Goal: Transaction & Acquisition: Purchase product/service

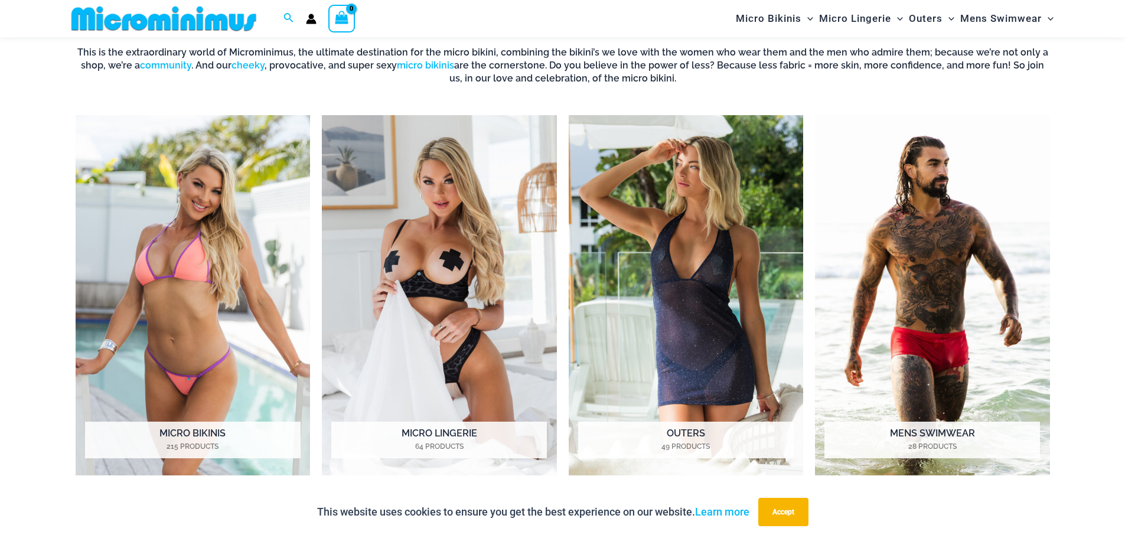
scroll to position [581, 0]
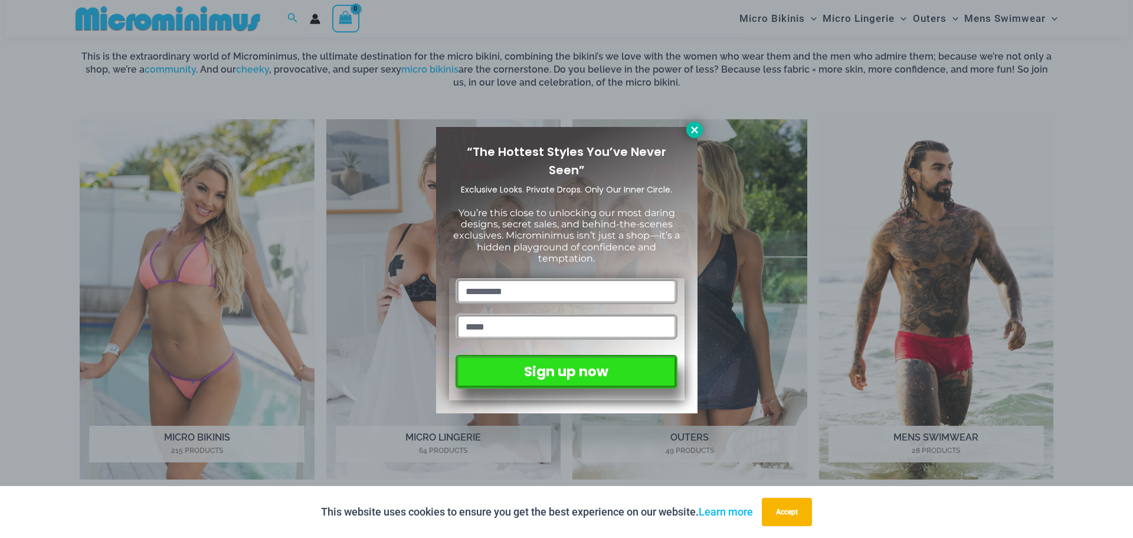
click at [695, 134] on icon at bounding box center [695, 130] width 11 height 11
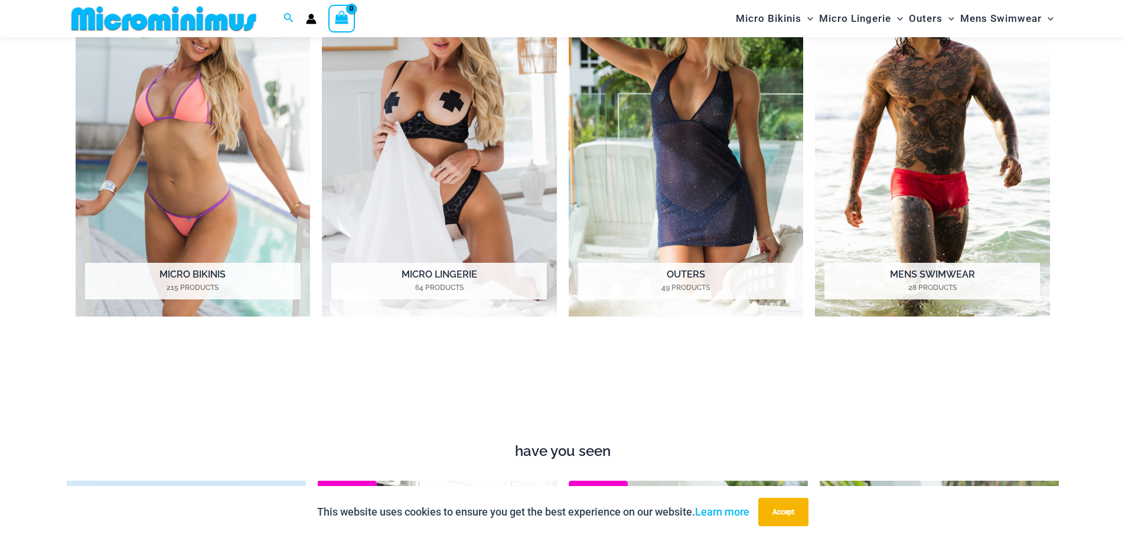
scroll to position [699, 0]
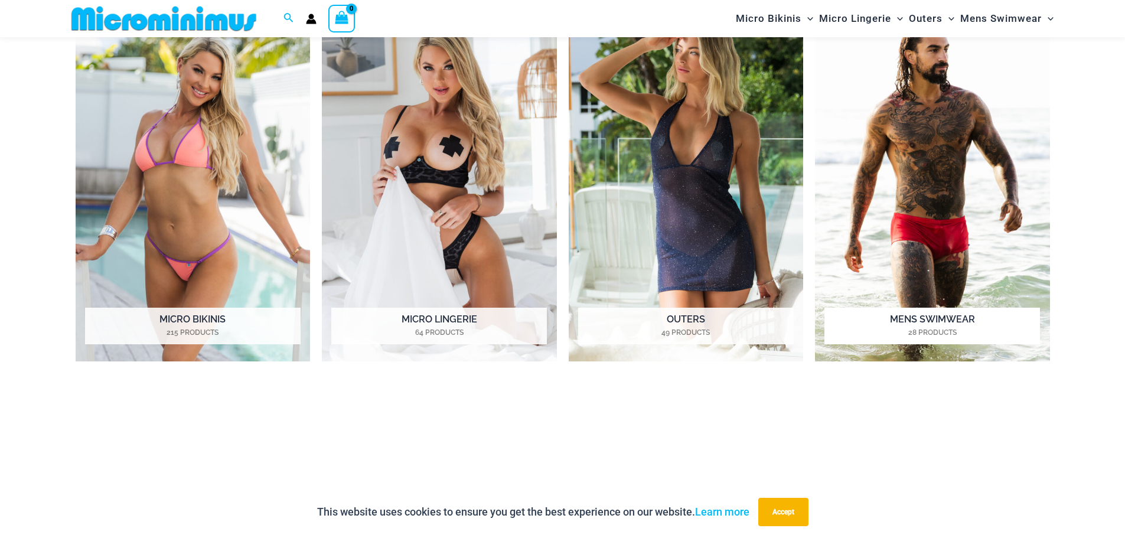
click at [947, 302] on img "Visit product category Mens Swimwear" at bounding box center [932, 181] width 235 height 361
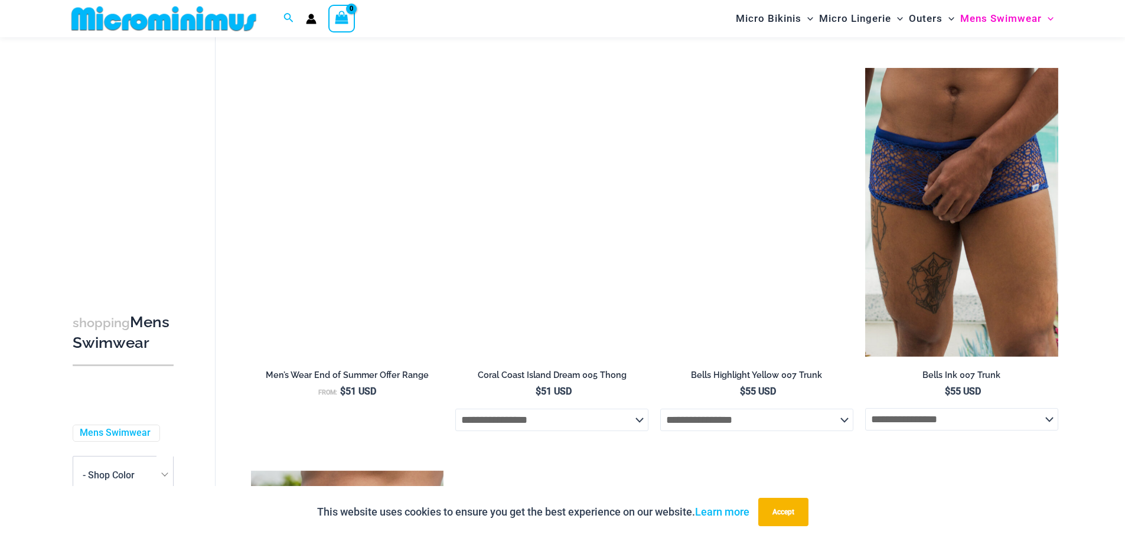
scroll to position [2008, 0]
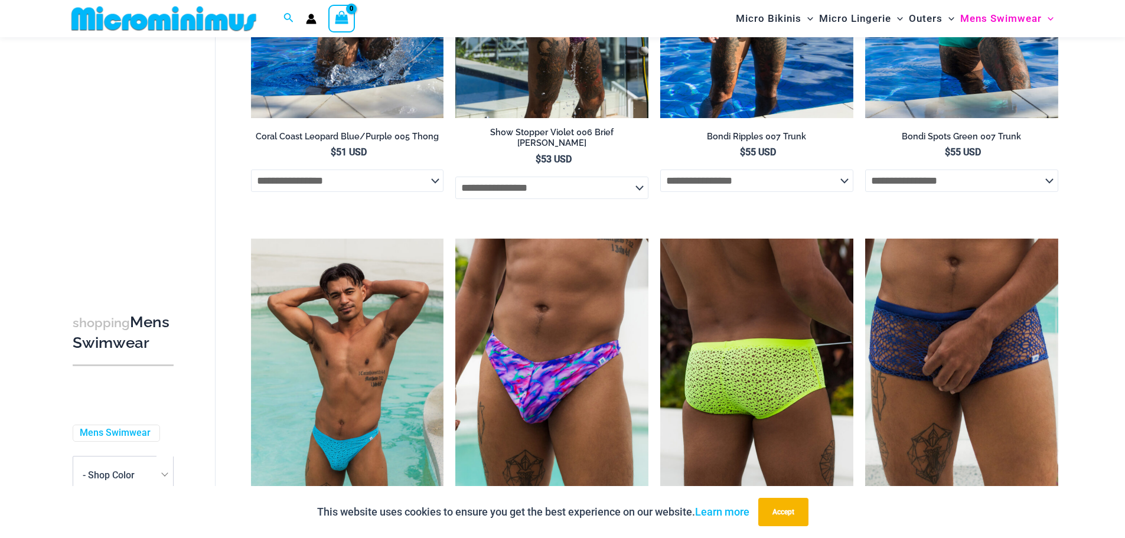
click at [757, 362] on img at bounding box center [756, 383] width 193 height 289
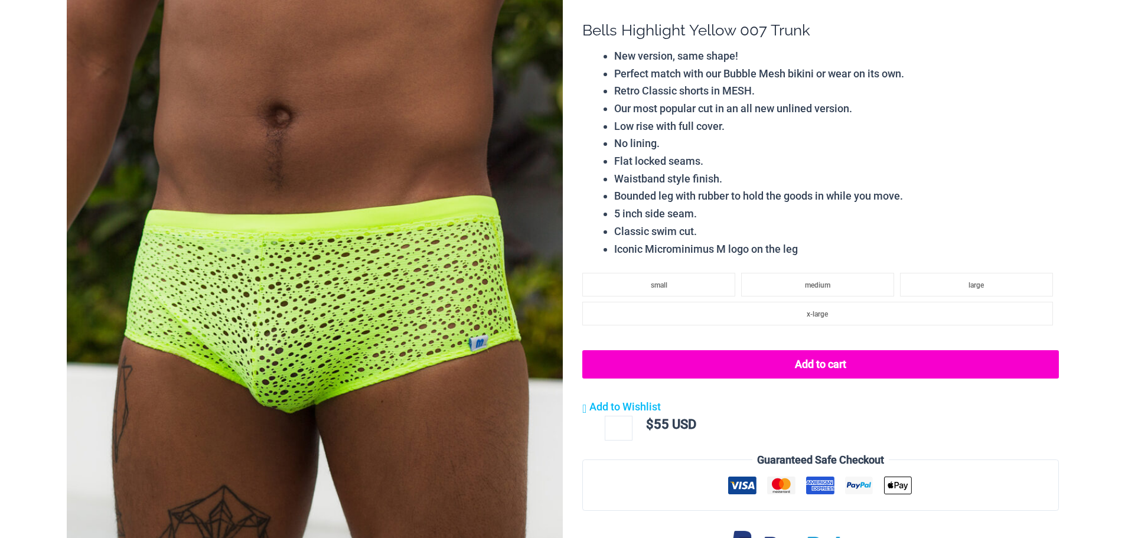
scroll to position [354, 0]
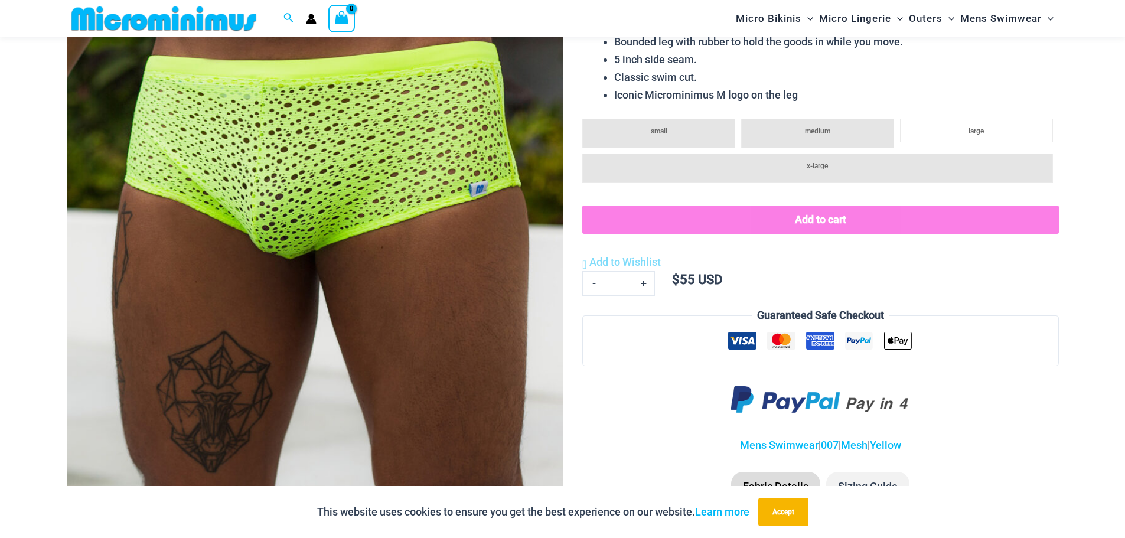
scroll to position [110, 0]
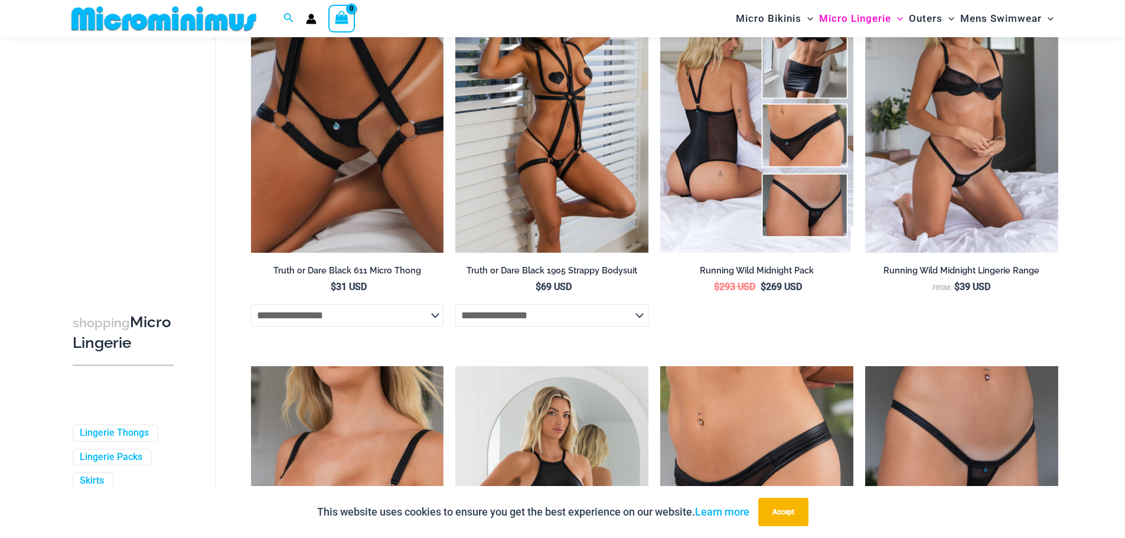
scroll to position [864, 0]
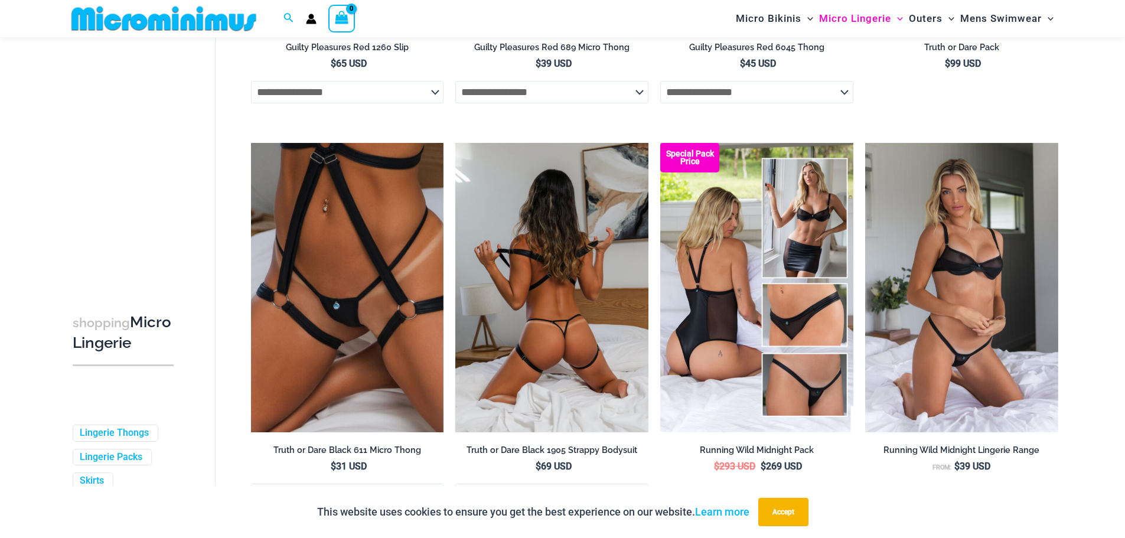
click at [551, 337] on img at bounding box center [551, 287] width 193 height 289
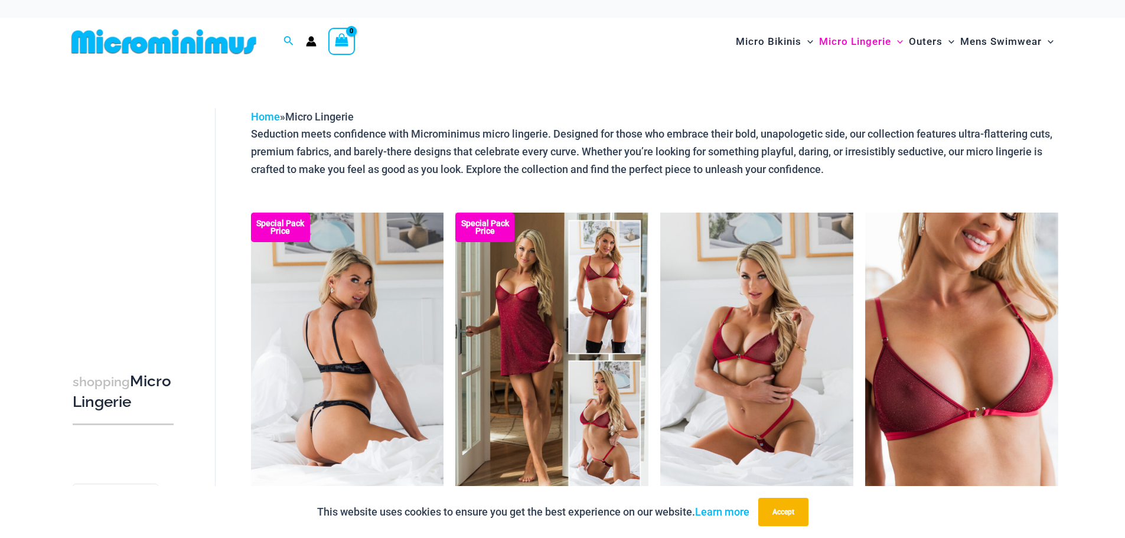
click at [376, 411] on img at bounding box center [347, 357] width 193 height 289
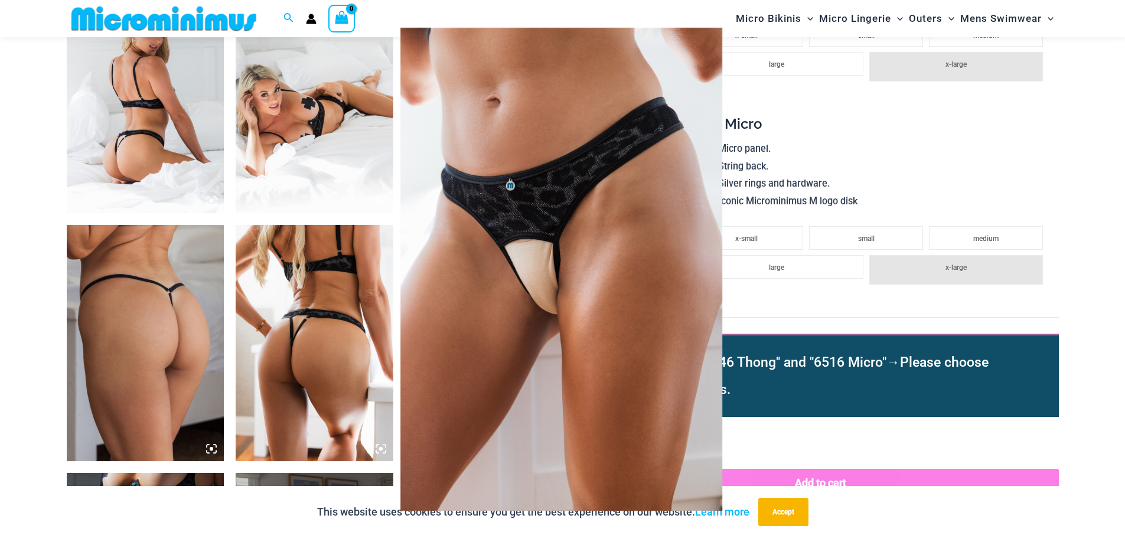
scroll to position [875, 0]
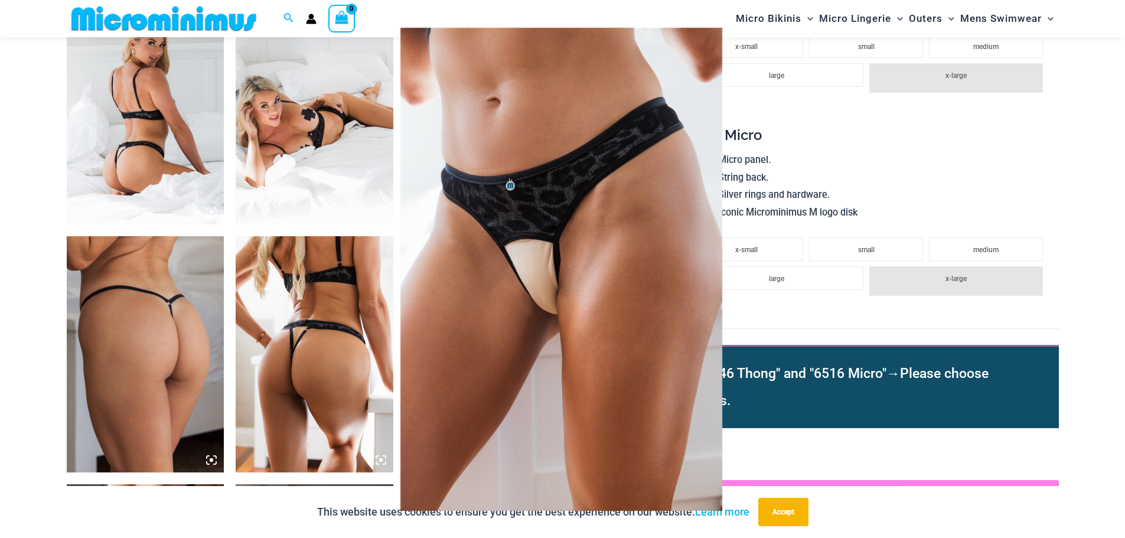
click at [697, 79] on img at bounding box center [561, 269] width 322 height 483
click at [484, 318] on img at bounding box center [561, 269] width 322 height 483
click at [386, 319] on div at bounding box center [562, 269] width 1125 height 538
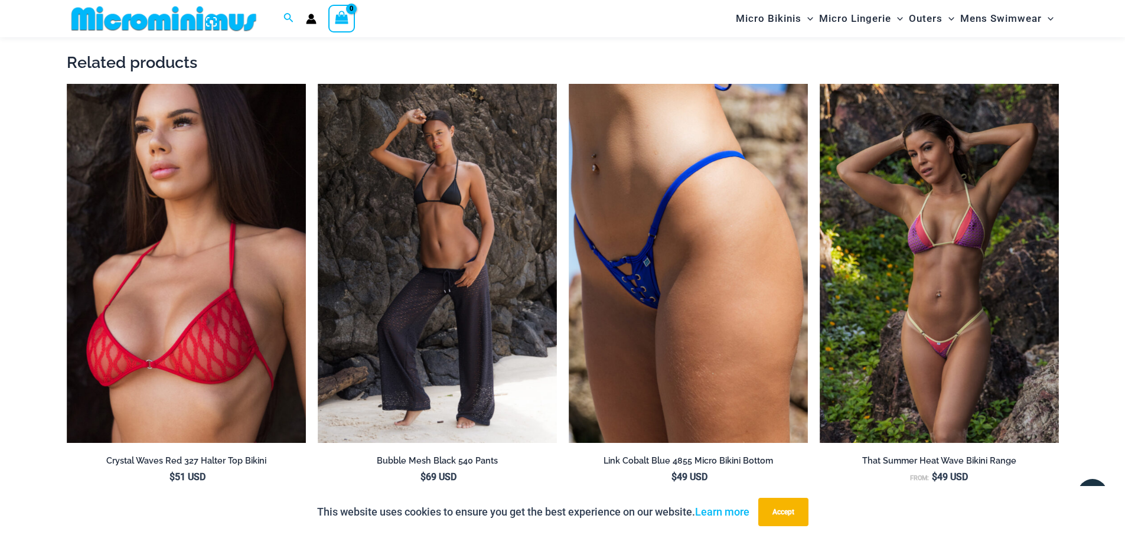
scroll to position [2056, 0]
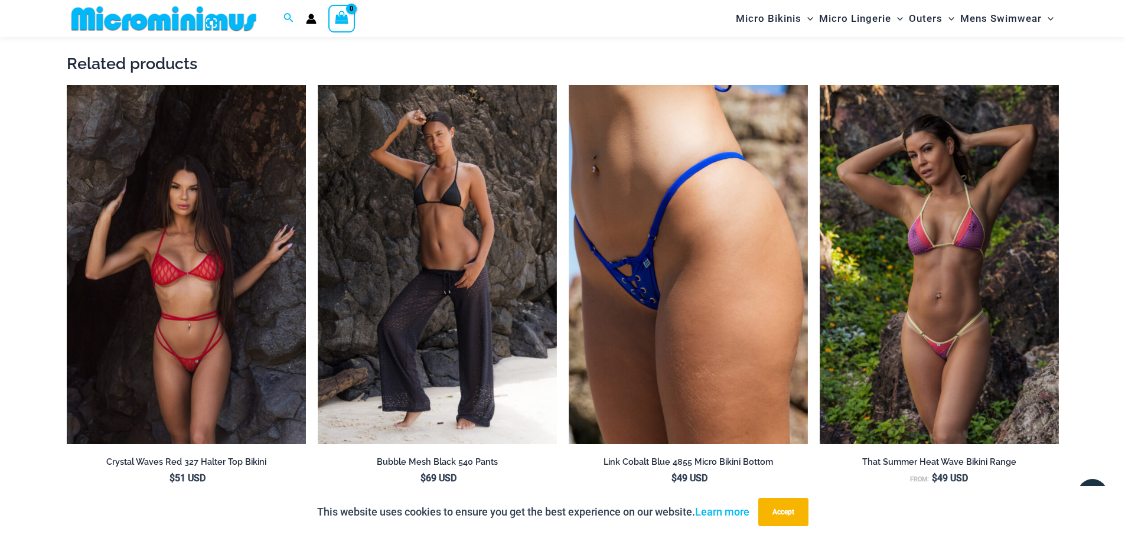
click at [172, 270] on img at bounding box center [186, 264] width 239 height 359
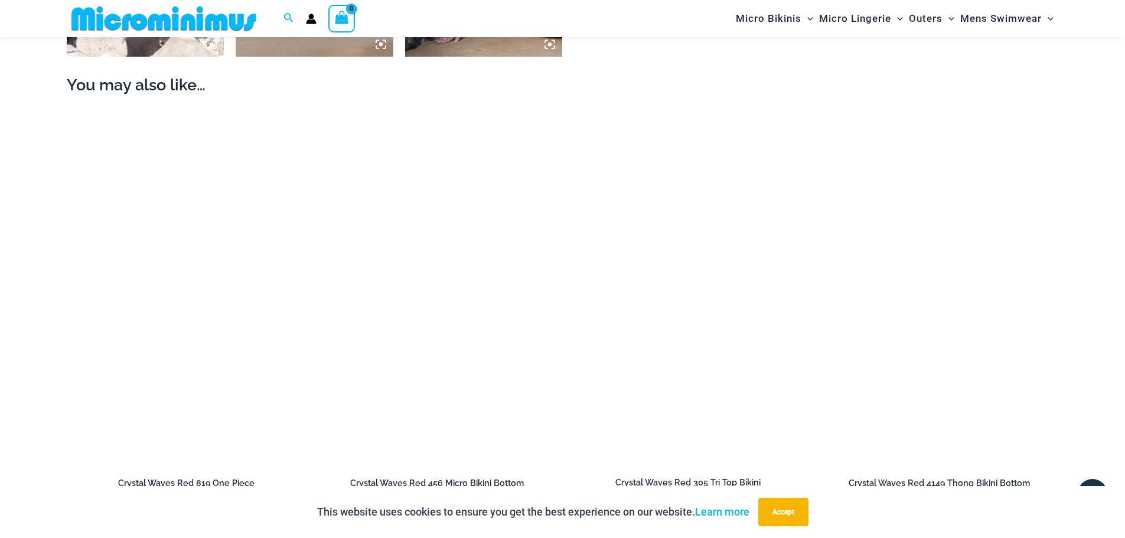
scroll to position [1288, 0]
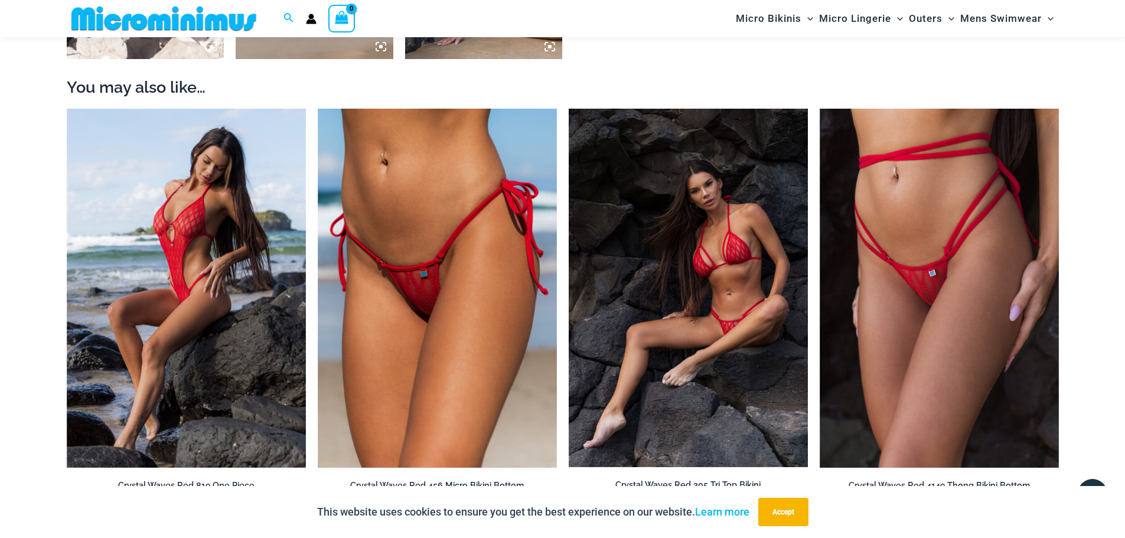
click at [661, 294] on img at bounding box center [688, 288] width 239 height 358
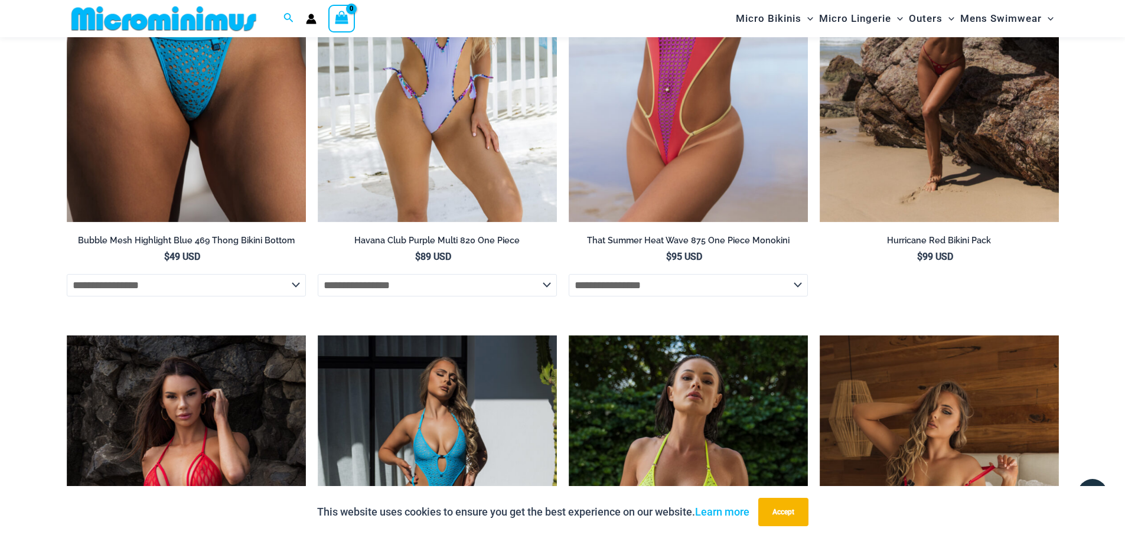
scroll to position [2770, 0]
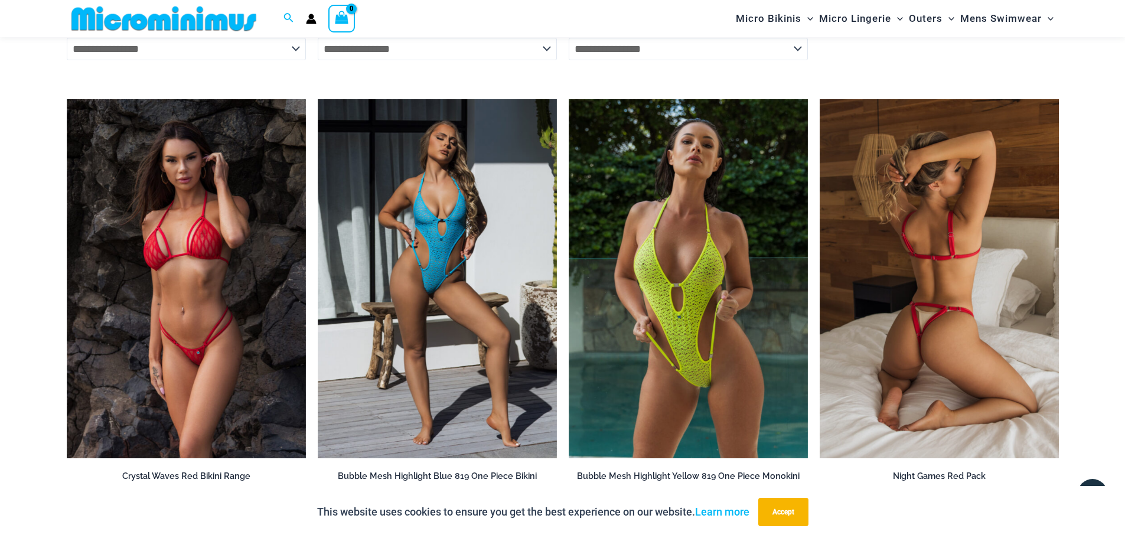
click at [933, 331] on img at bounding box center [938, 278] width 239 height 359
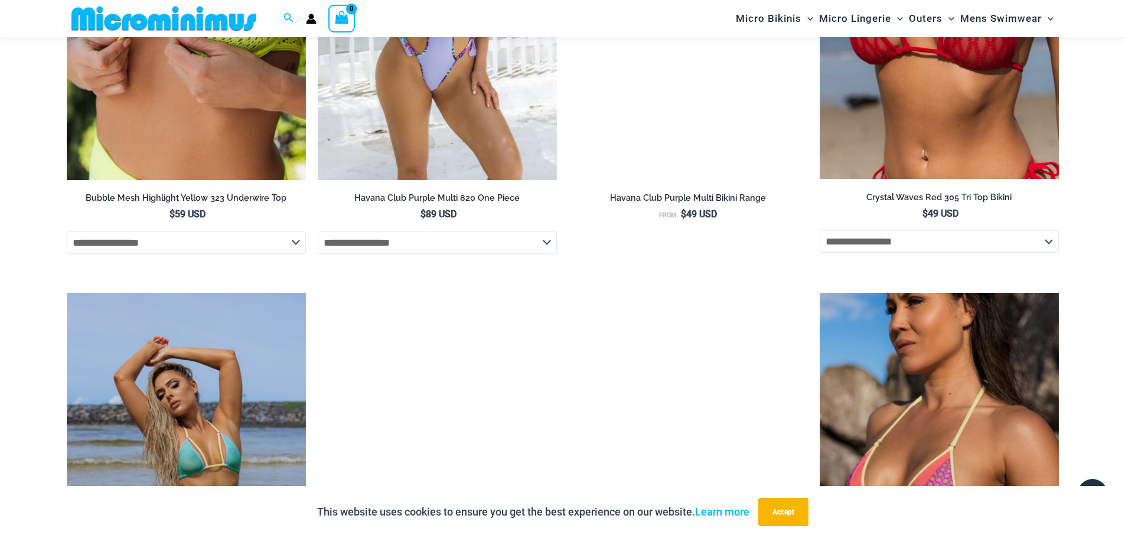
scroll to position [2941, 0]
